Goal: Task Accomplishment & Management: Manage account settings

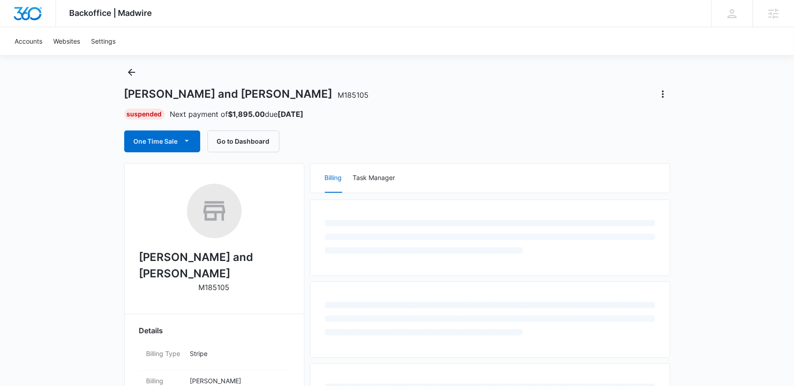
scroll to position [22, 0]
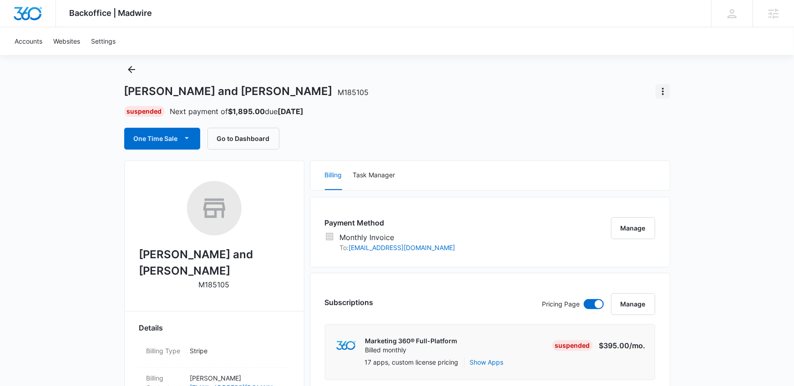
click at [663, 98] on button "Actions" at bounding box center [663, 91] width 15 height 15
click at [666, 117] on button "Close Account" at bounding box center [694, 117] width 76 height 14
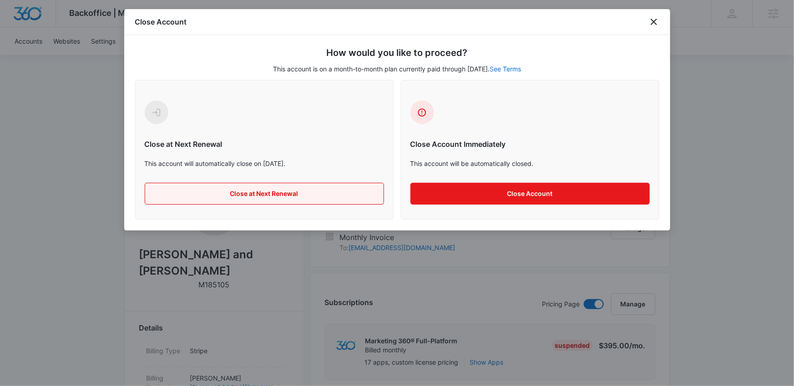
click at [332, 188] on button "Close at Next Renewal" at bounding box center [264, 194] width 239 height 22
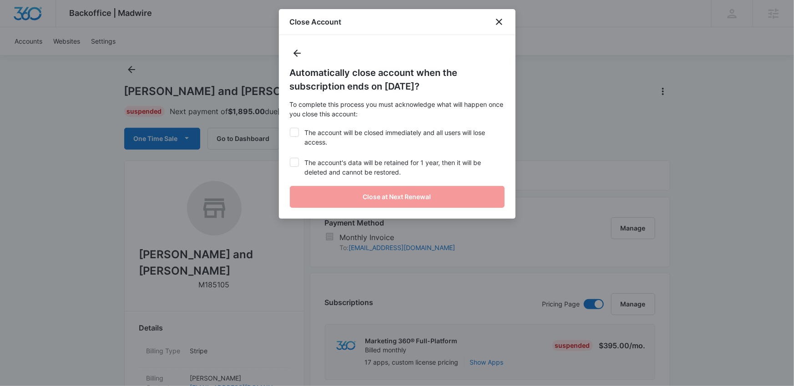
click at [344, 137] on label "The account will be closed immediately and all users will lose access." at bounding box center [397, 137] width 215 height 19
click at [290, 128] on input "The account will be closed immediately and all users will lose access." at bounding box center [290, 128] width 0 height 0
checkbox input "true"
click at [337, 158] on label "The account's data will be retained for 1 year, then it will be deleted and can…" at bounding box center [397, 167] width 215 height 19
click at [290, 158] on input "The account's data will be retained for 1 year, then it will be deleted and can…" at bounding box center [290, 158] width 0 height 0
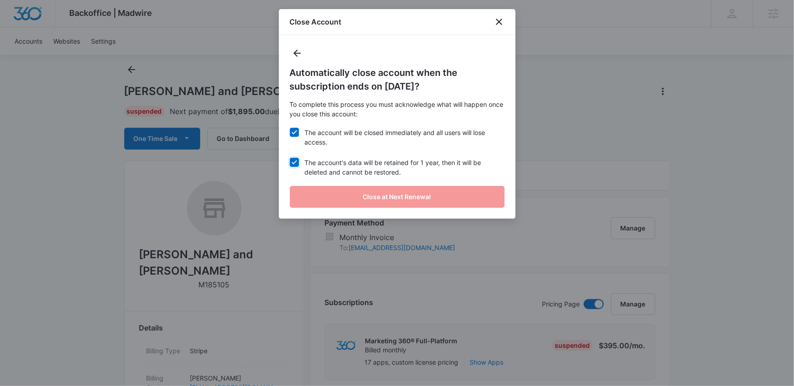
checkbox input "true"
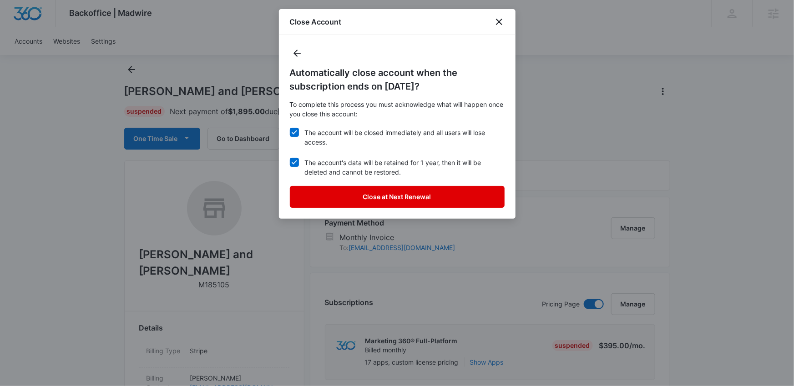
click at [343, 193] on button "Close at Next Renewal" at bounding box center [397, 197] width 215 height 22
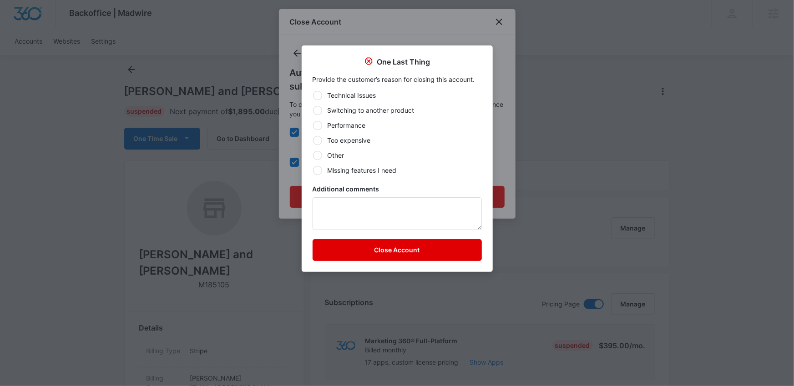
click at [401, 153] on label "Other" at bounding box center [397, 156] width 169 height 10
click at [313, 155] on input "Other" at bounding box center [313, 155] width 0 height 0
radio input "true"
click at [382, 243] on button "Close Account" at bounding box center [397, 250] width 169 height 22
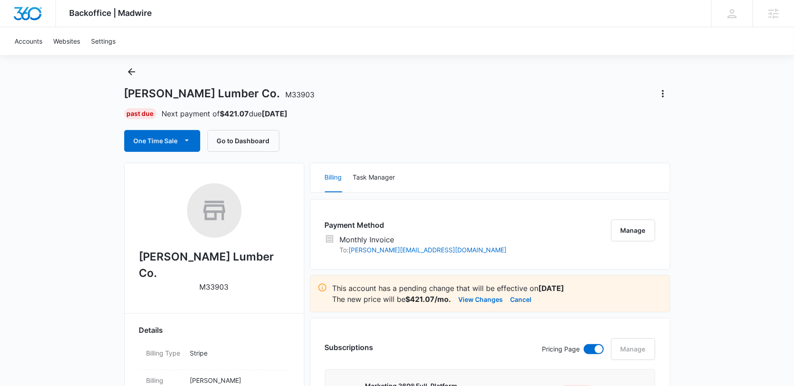
scroll to position [19, 0]
